Goal: Information Seeking & Learning: Learn about a topic

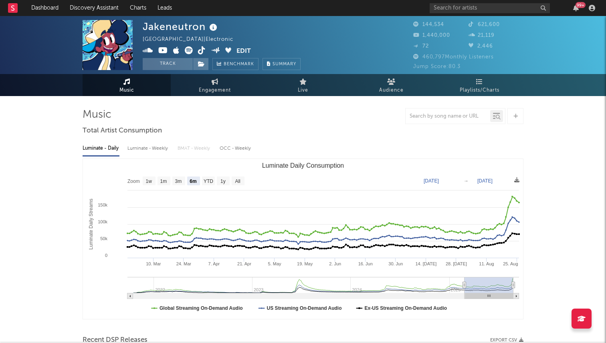
select select "6m"
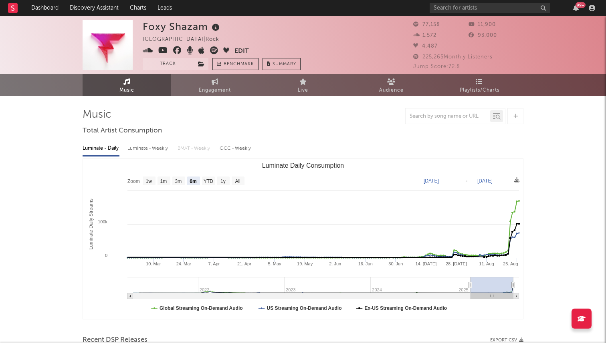
select select "6m"
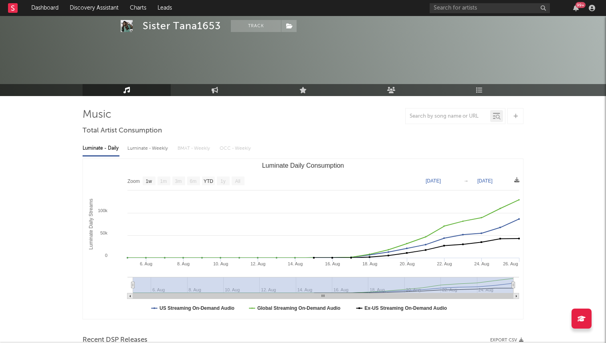
select select "1w"
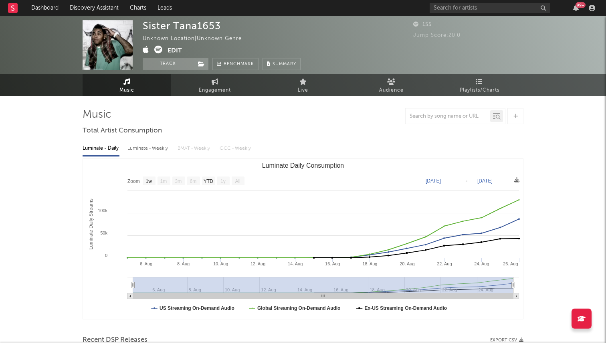
click at [157, 44] on div "Sister Tana1653 Unknown Location | Unknown Genre Edit Track Benchmark Summary" at bounding box center [222, 45] width 158 height 50
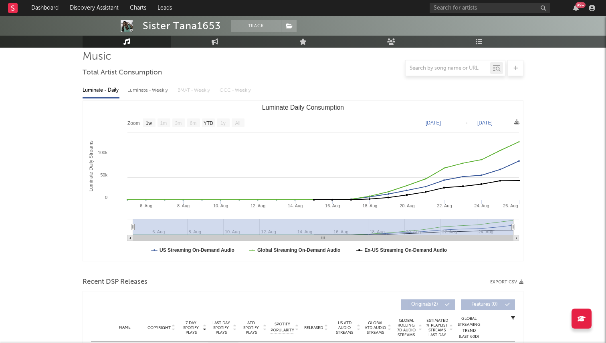
scroll to position [179, 0]
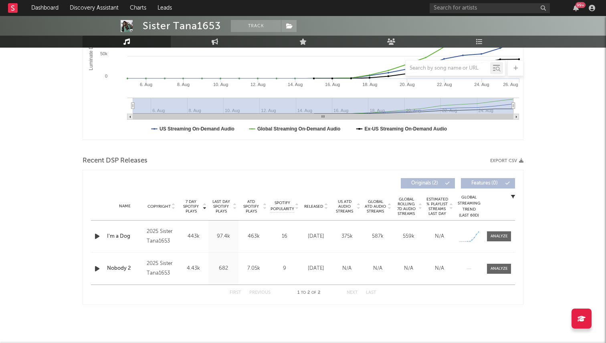
click at [95, 235] on icon "button" at bounding box center [97, 237] width 8 height 10
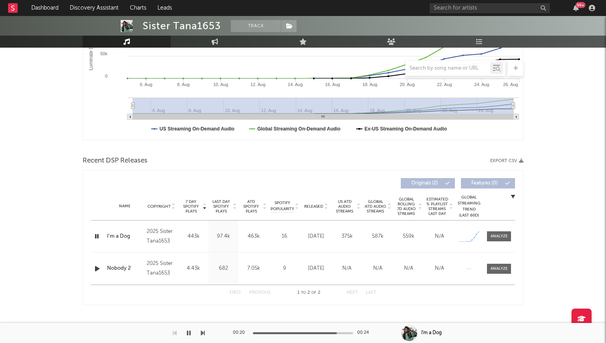
click at [190, 334] on icon "button" at bounding box center [189, 333] width 4 height 6
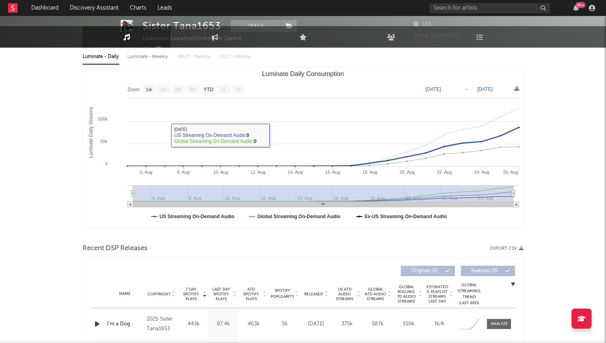
scroll to position [0, 0]
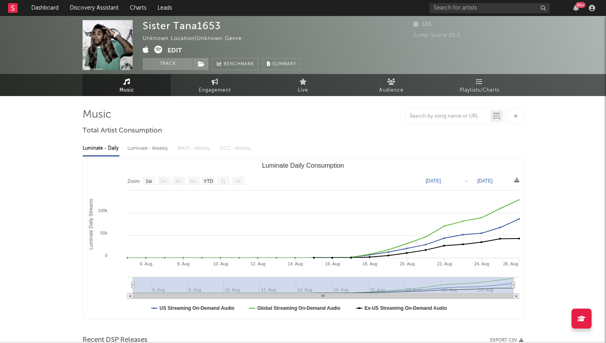
click at [158, 49] on icon at bounding box center [158, 50] width 8 height 8
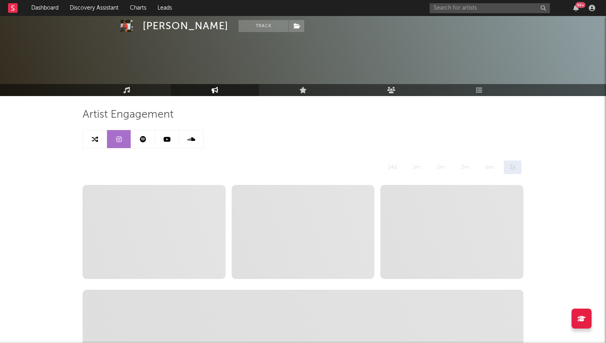
select select "6m"
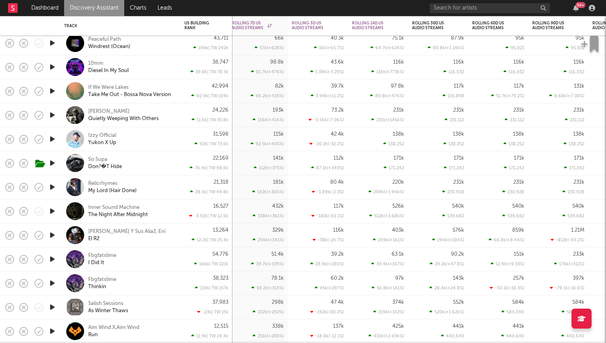
click at [51, 115] on icon "button" at bounding box center [52, 115] width 8 height 10
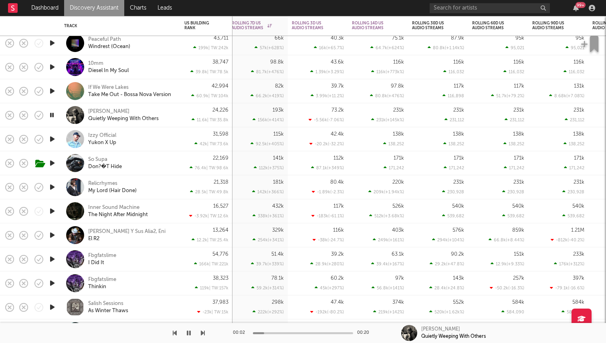
click at [311, 332] on div at bounding box center [303, 333] width 100 height 2
click at [330, 334] on div "00:12 00:20" at bounding box center [303, 333] width 140 height 20
click at [337, 333] on div at bounding box center [303, 333] width 100 height 2
click at [52, 113] on icon "button" at bounding box center [52, 115] width 8 height 10
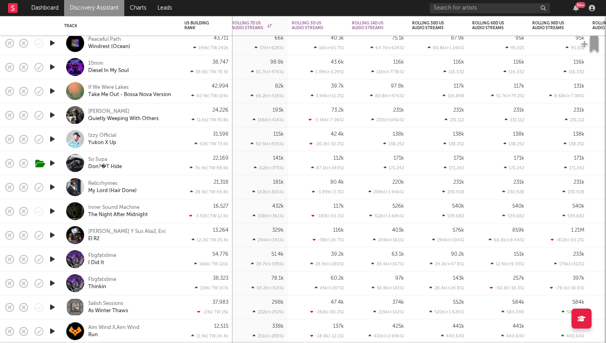
click at [52, 115] on icon "button" at bounding box center [52, 115] width 8 height 10
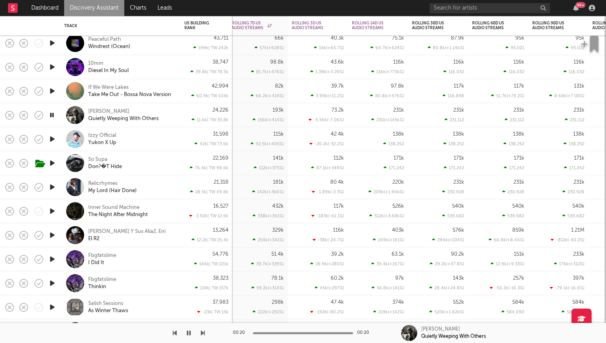
click at [52, 113] on icon "button" at bounding box center [52, 115] width 8 height 10
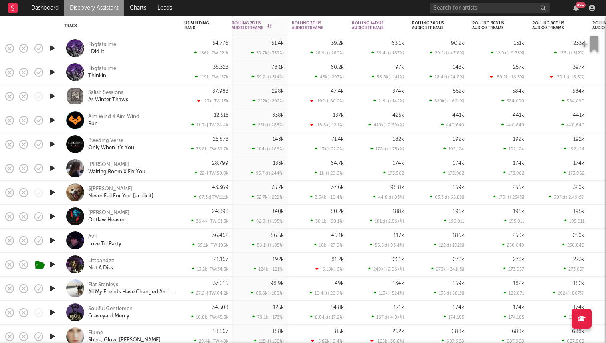
click at [52, 169] on icon "button" at bounding box center [52, 168] width 8 height 10
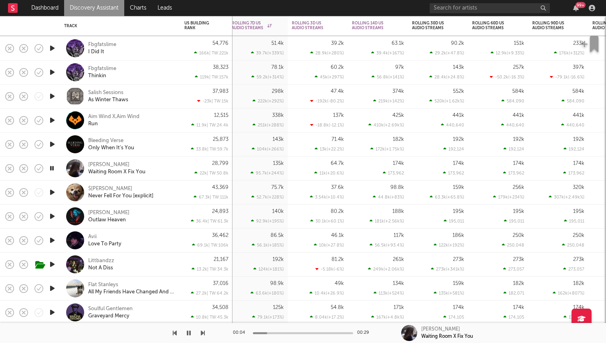
click at [54, 194] on icon "button" at bounding box center [52, 192] width 8 height 10
click at [50, 215] on icon "button" at bounding box center [52, 217] width 8 height 10
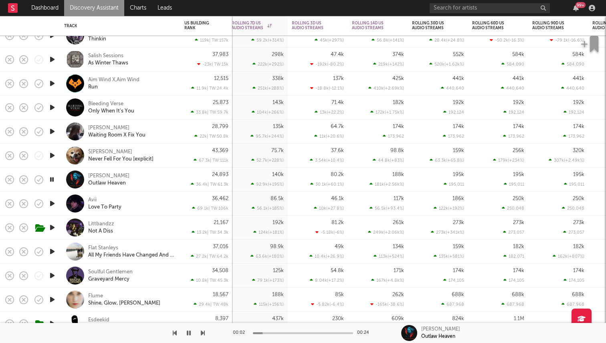
drag, startPoint x: 52, startPoint y: 202, endPoint x: 52, endPoint y: 183, distance: 18.8
click at [52, 178] on icon "button" at bounding box center [52, 180] width 8 height 10
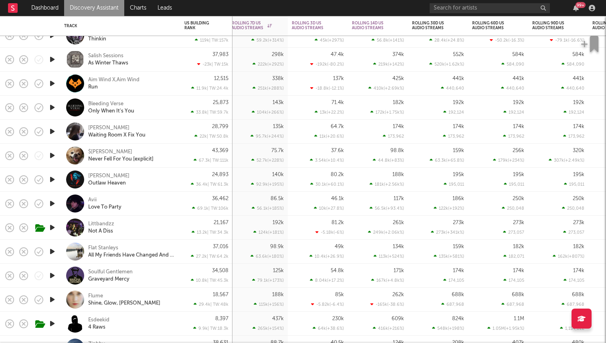
click at [52, 178] on icon "button" at bounding box center [52, 180] width 8 height 10
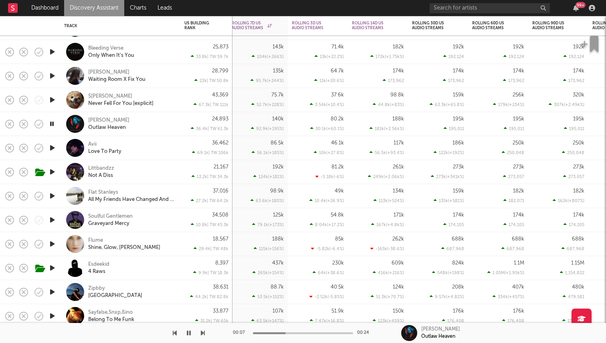
click at [54, 148] on icon "button" at bounding box center [52, 148] width 8 height 10
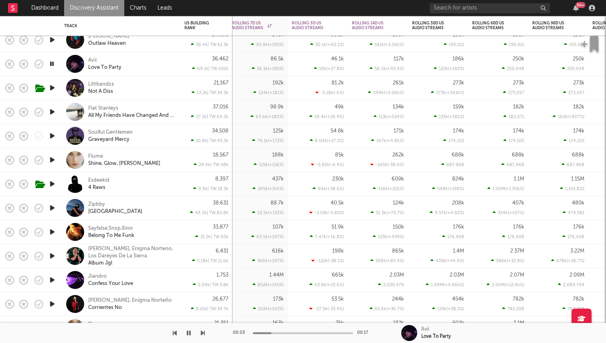
click at [53, 158] on icon "button" at bounding box center [52, 160] width 8 height 10
click at [52, 207] on icon "button" at bounding box center [52, 208] width 8 height 10
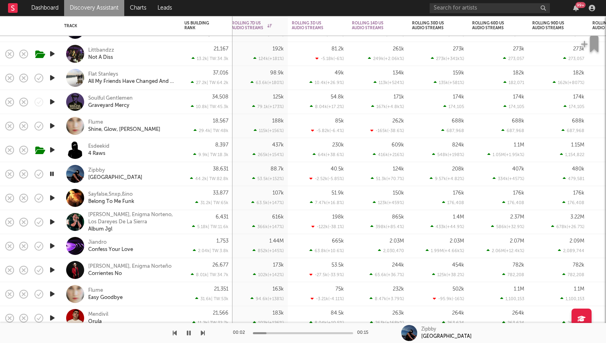
click at [54, 198] on icon "button" at bounding box center [52, 198] width 8 height 10
click at [56, 175] on icon "button" at bounding box center [52, 174] width 8 height 10
click at [95, 172] on div "Zipbby" at bounding box center [96, 170] width 17 height 7
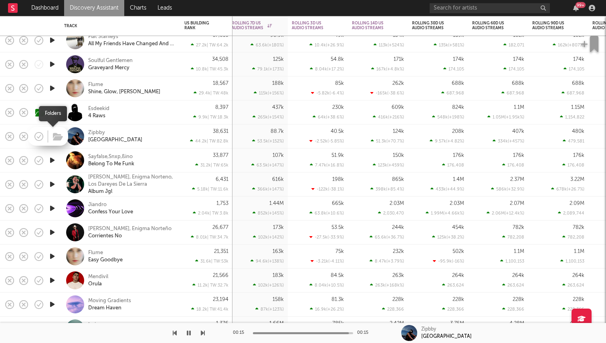
click at [50, 139] on span at bounding box center [57, 136] width 14 height 14
click at [52, 133] on icon "button" at bounding box center [52, 136] width 8 height 10
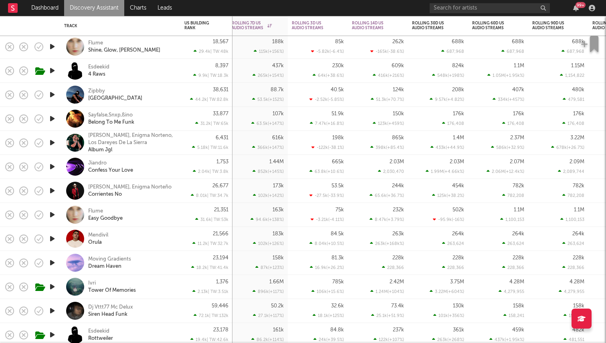
click at [55, 164] on icon "button" at bounding box center [52, 167] width 8 height 10
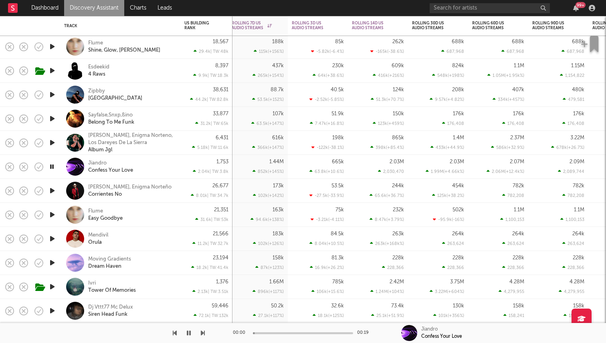
click at [54, 171] on icon "button" at bounding box center [52, 167] width 8 height 10
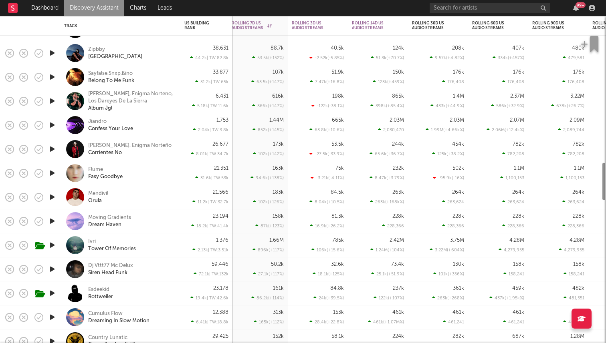
click at [49, 220] on icon "button" at bounding box center [52, 221] width 8 height 10
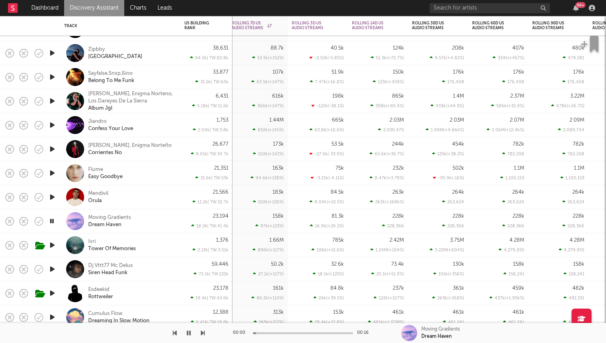
click at [52, 222] on icon "button" at bounding box center [52, 221] width 8 height 10
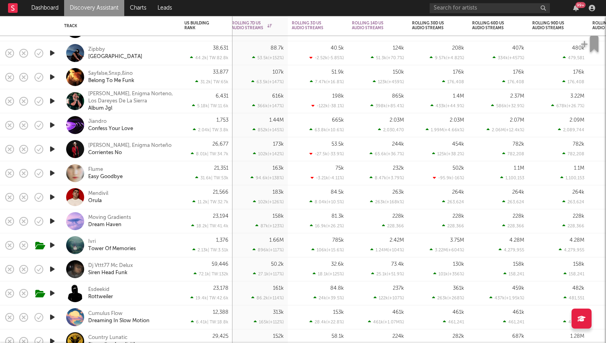
click at [52, 222] on icon "button" at bounding box center [52, 221] width 8 height 10
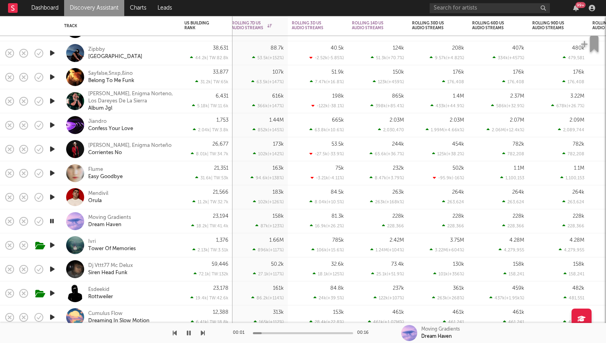
click at [52, 222] on icon "button" at bounding box center [52, 221] width 8 height 10
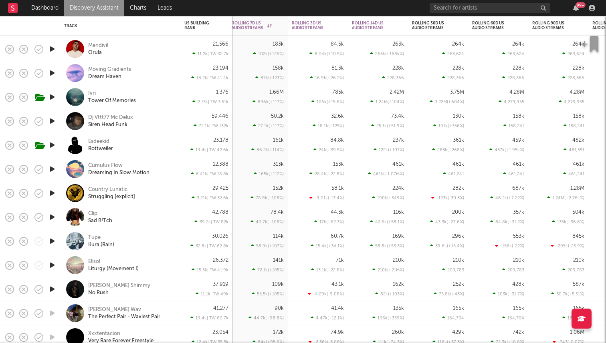
click at [52, 217] on icon "button" at bounding box center [52, 217] width 8 height 10
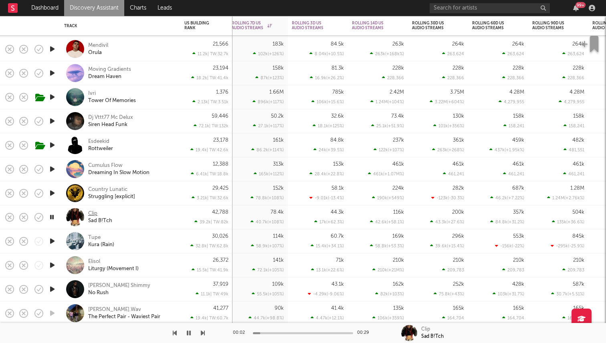
click at [92, 213] on div "Clip" at bounding box center [92, 213] width 9 height 7
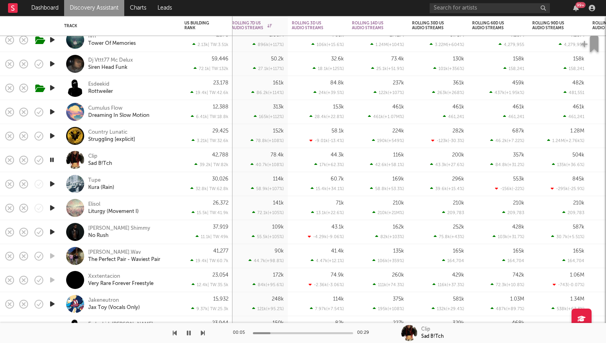
click at [52, 231] on icon "button" at bounding box center [52, 232] width 8 height 10
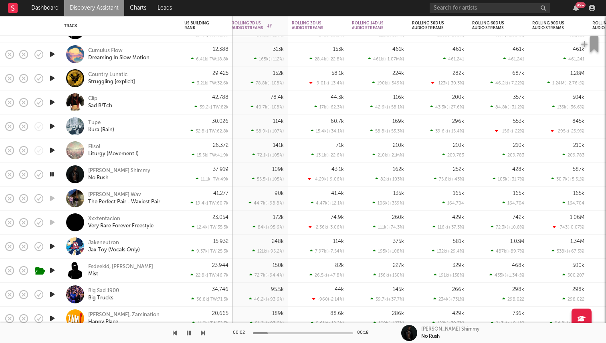
click at [50, 172] on icon "button" at bounding box center [52, 174] width 8 height 10
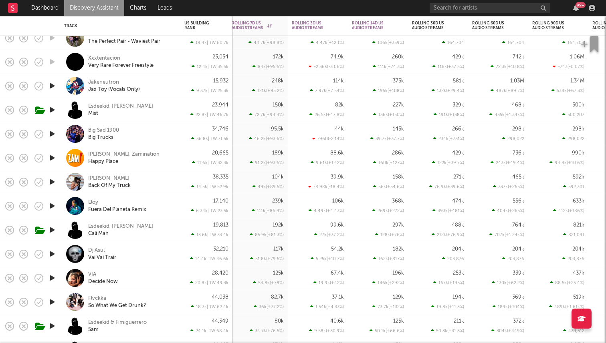
click at [52, 204] on icon "button" at bounding box center [52, 206] width 8 height 10
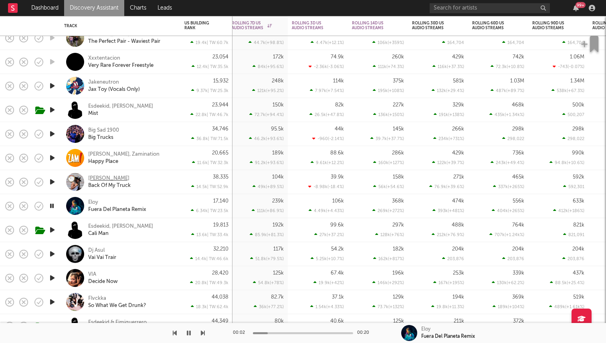
click at [97, 179] on div "Steve Ray Ladson" at bounding box center [108, 178] width 41 height 7
click at [52, 206] on icon "button" at bounding box center [52, 206] width 8 height 10
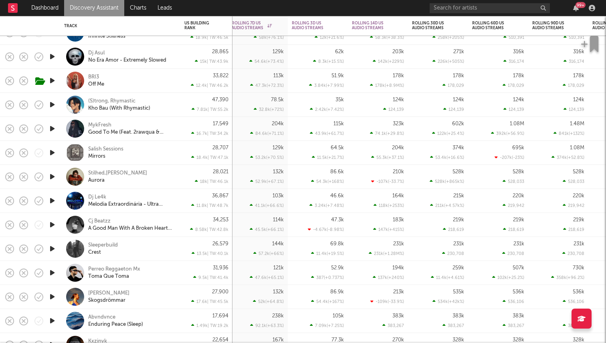
click at [50, 176] on icon "button" at bounding box center [52, 177] width 8 height 10
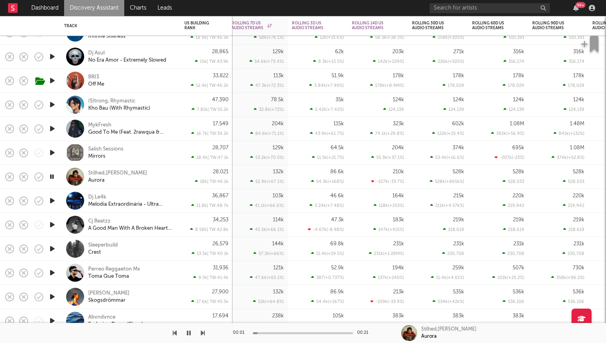
click at [55, 153] on icon "button" at bounding box center [52, 153] width 8 height 10
click at [51, 128] on icon "button" at bounding box center [52, 129] width 8 height 10
click at [103, 125] on div "MykFresh" at bounding box center [99, 125] width 23 height 7
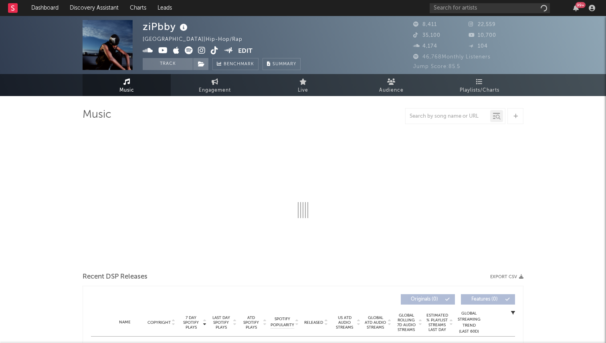
select select "6m"
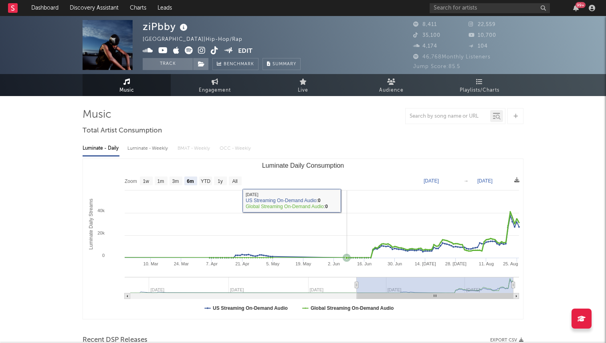
scroll to position [214, 0]
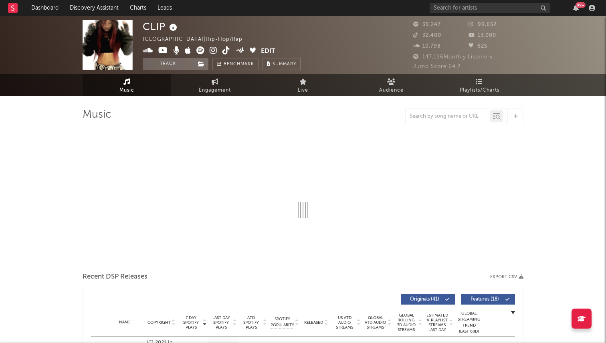
select select "6m"
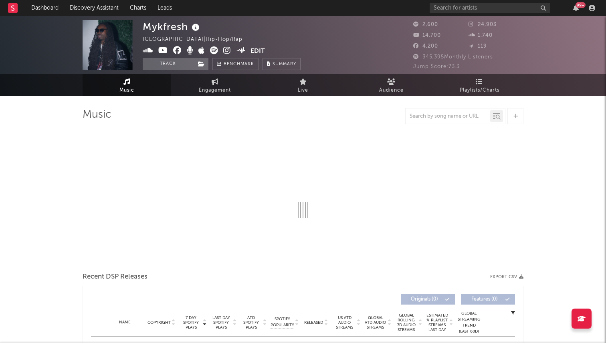
select select "6m"
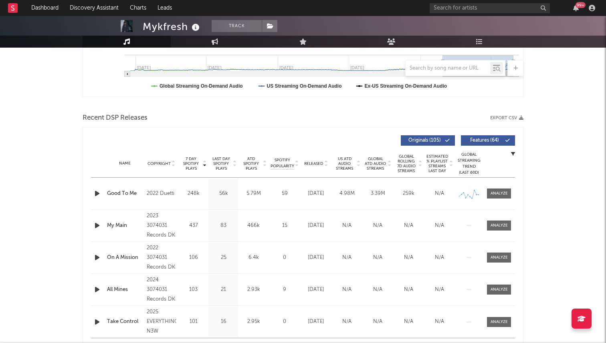
scroll to position [234, 0]
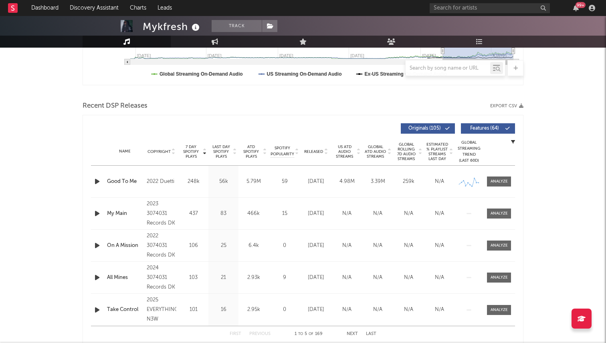
click at [316, 152] on span "Released" at bounding box center [313, 151] width 19 height 5
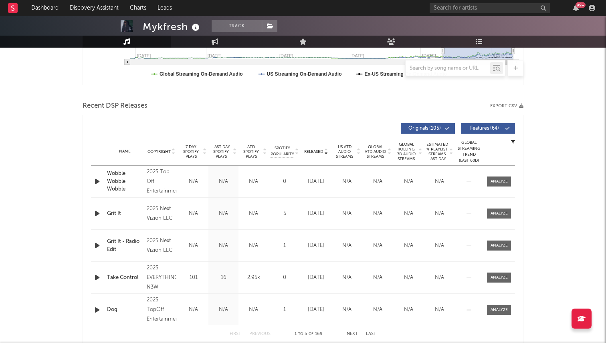
click at [193, 149] on span "7 Day Spotify Plays" at bounding box center [190, 152] width 21 height 14
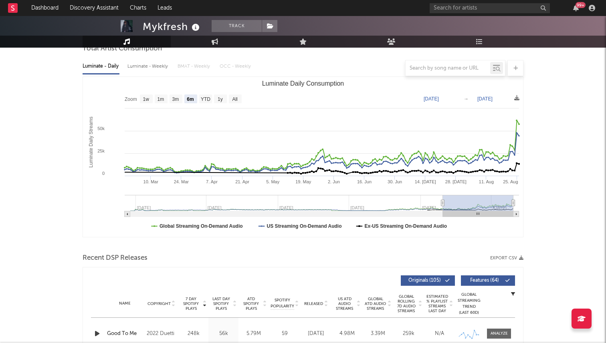
scroll to position [0, 0]
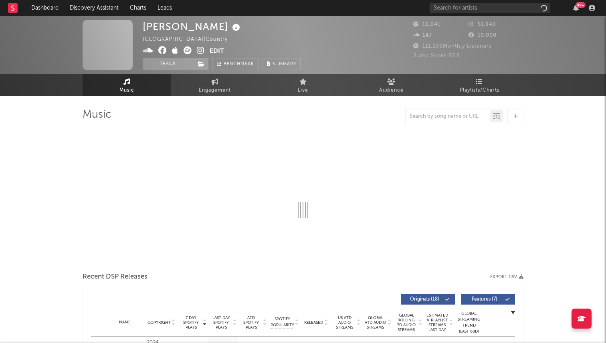
select select "1w"
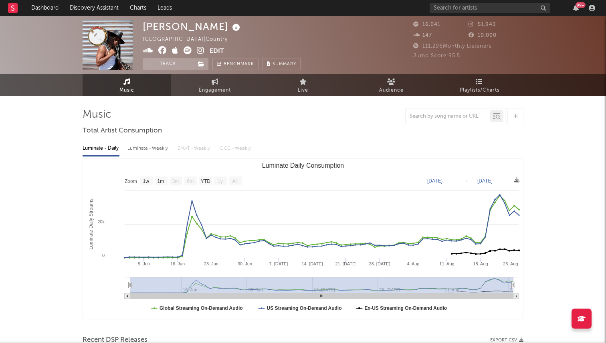
click at [200, 49] on icon at bounding box center [201, 50] width 8 height 8
